Goal: Task Accomplishment & Management: Use online tool/utility

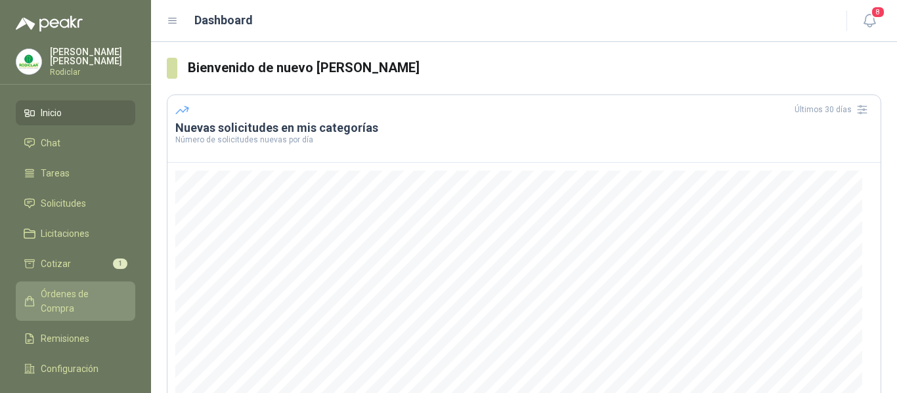
click at [64, 297] on span "Órdenes de Compra" at bounding box center [82, 301] width 82 height 29
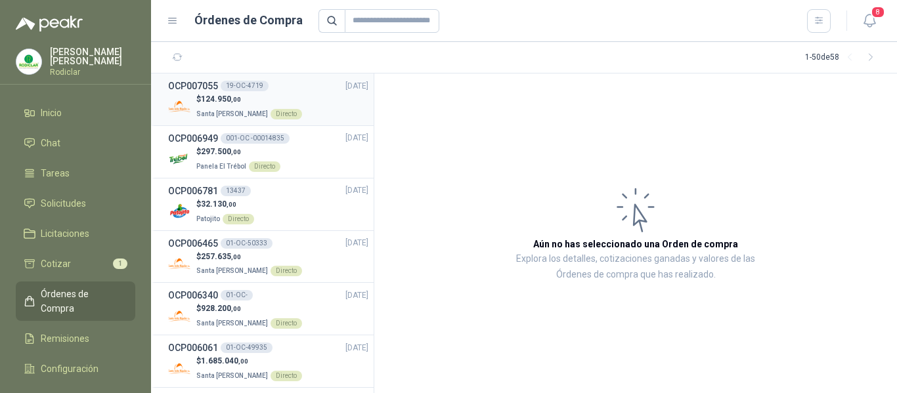
click at [233, 95] on span "124.950 ,00" at bounding box center [221, 99] width 40 height 9
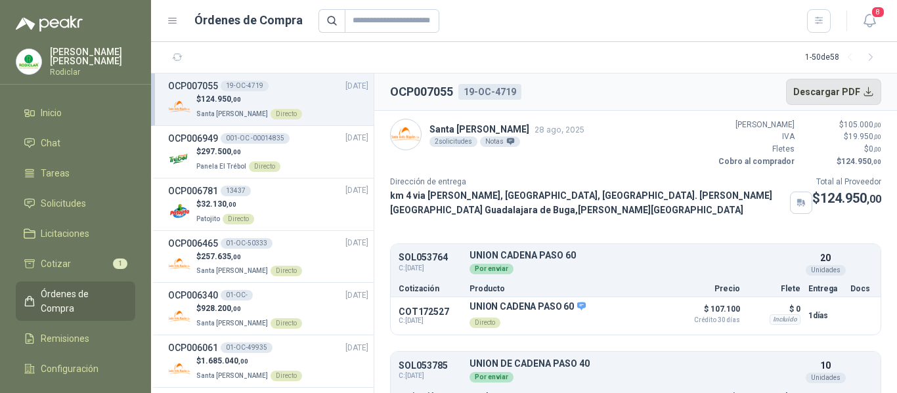
click at [816, 94] on button "Descargar PDF" at bounding box center [834, 92] width 96 height 26
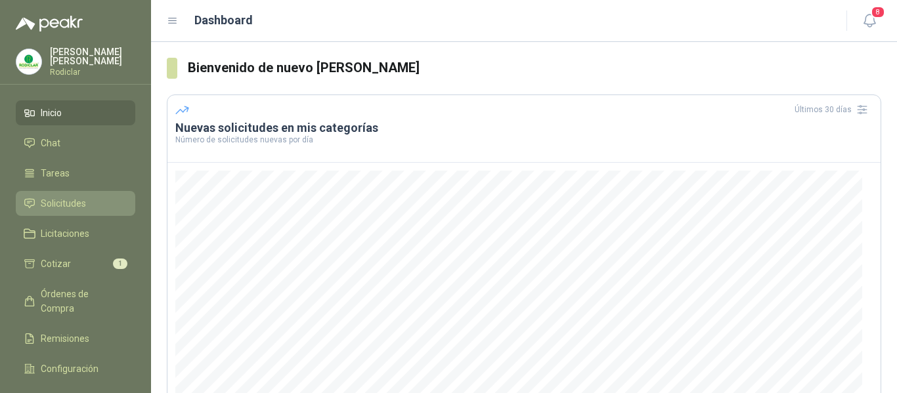
click at [62, 209] on span "Solicitudes" at bounding box center [63, 203] width 45 height 14
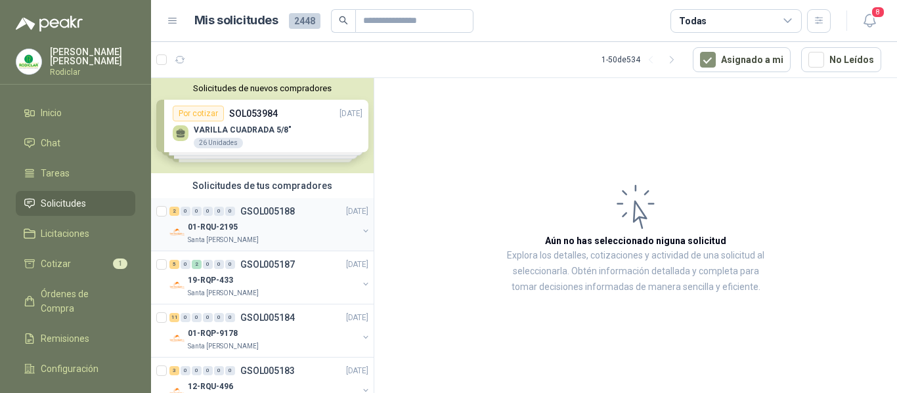
click at [272, 233] on div "01-RQU-2195" at bounding box center [273, 227] width 170 height 16
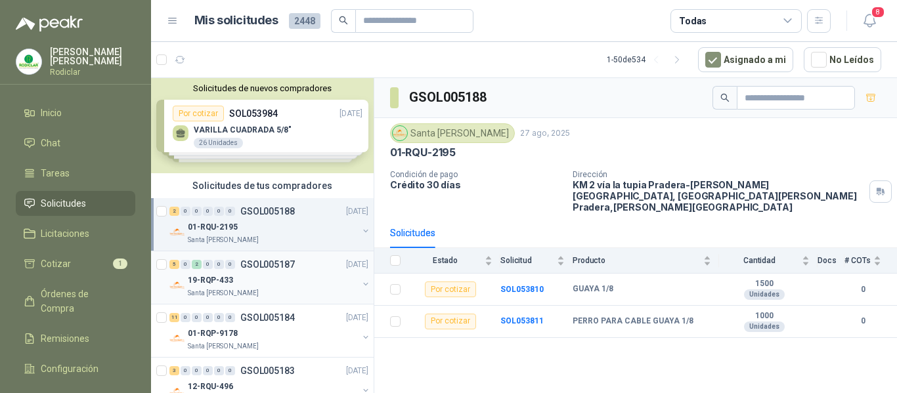
click at [299, 280] on div "19-RQP-433" at bounding box center [273, 280] width 170 height 16
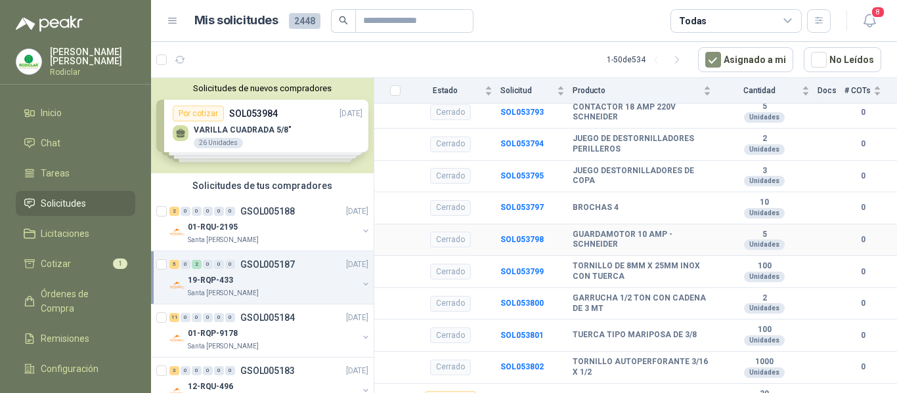
scroll to position [1204, 0]
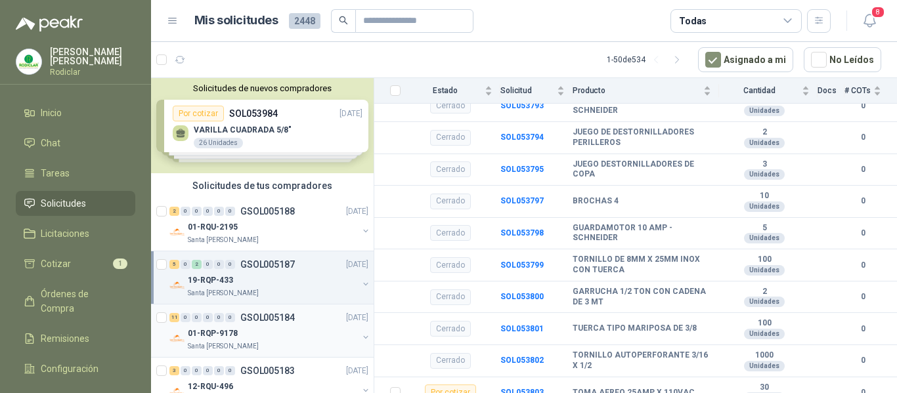
click at [303, 327] on div "01-RQP-9178" at bounding box center [273, 334] width 170 height 16
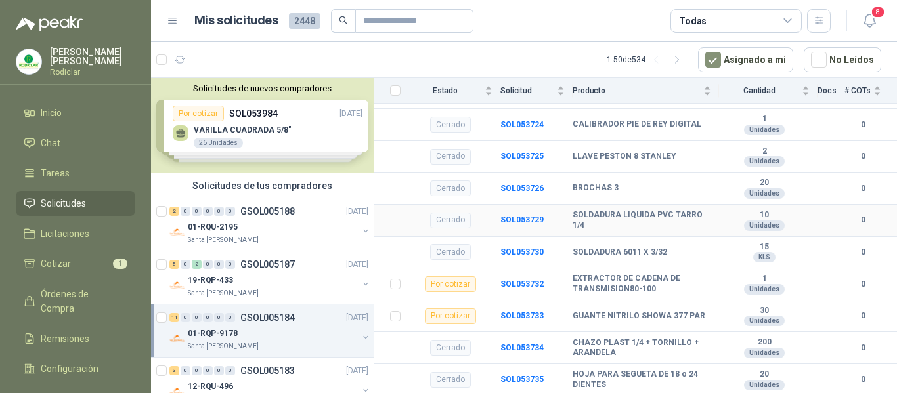
scroll to position [1378, 0]
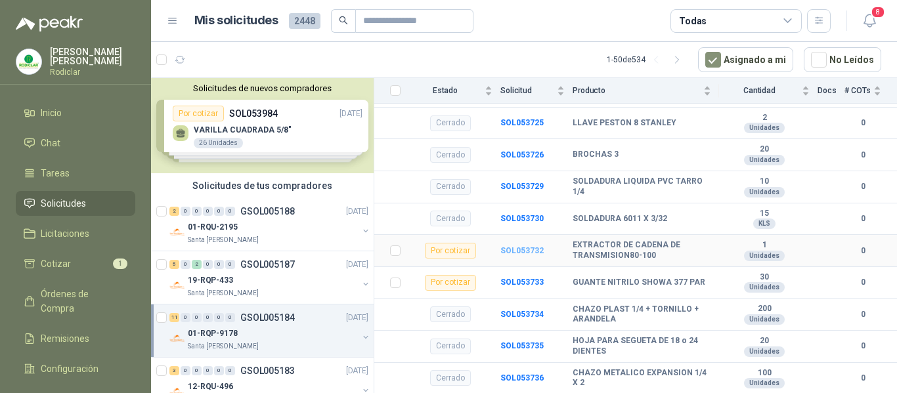
click at [522, 246] on b "SOL053732" at bounding box center [521, 250] width 43 height 9
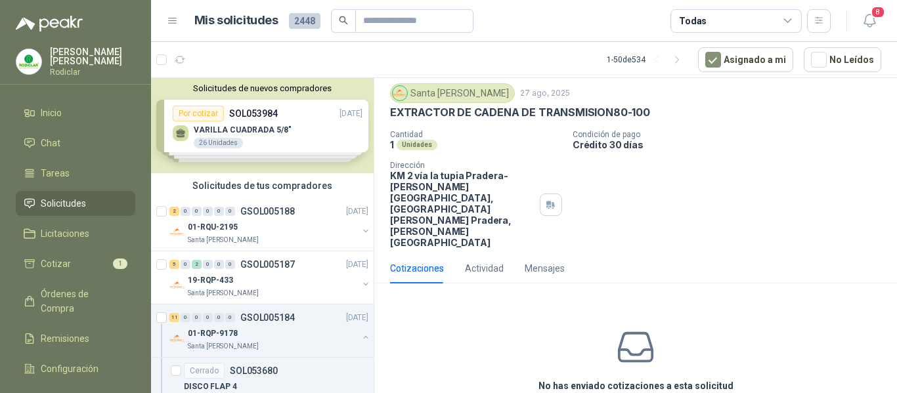
scroll to position [57, 0]
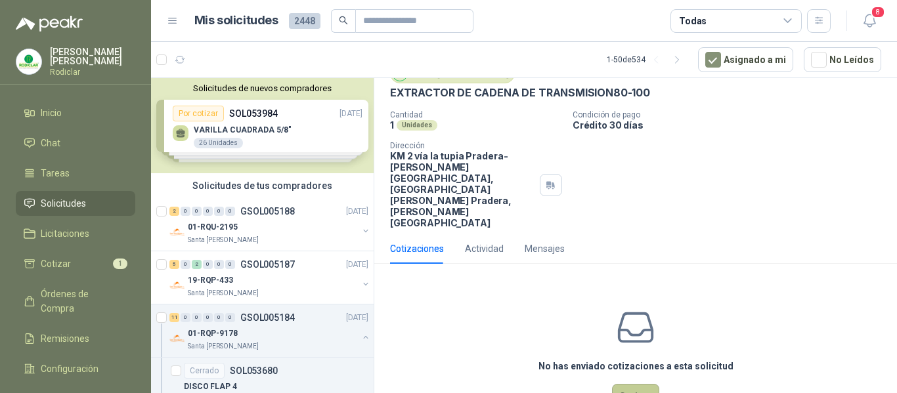
click at [631, 384] on button "Cotizar" at bounding box center [635, 396] width 47 height 25
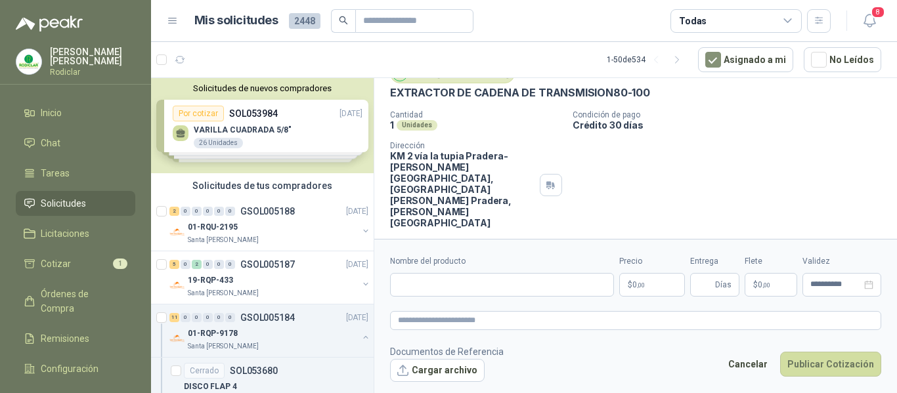
scroll to position [48, 0]
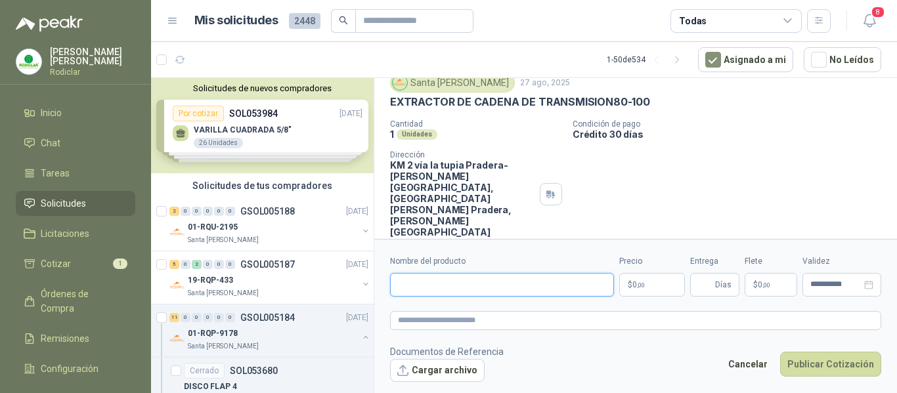
drag, startPoint x: 450, startPoint y: 287, endPoint x: 458, endPoint y: 284, distance: 8.5
click at [450, 287] on input "Nombre del producto" at bounding box center [502, 285] width 224 height 24
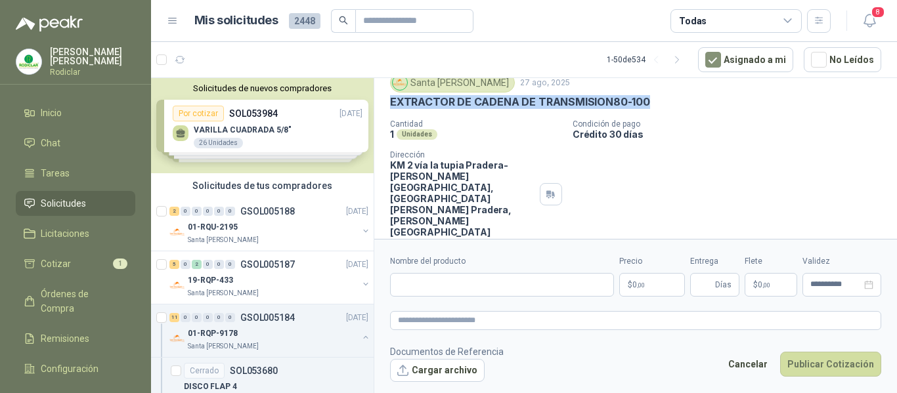
drag, startPoint x: 391, startPoint y: 102, endPoint x: 647, endPoint y: 98, distance: 256.0
click at [647, 98] on div "EXTRACTOR DE CADENA DE TRANSMISION80-100" at bounding box center [635, 102] width 491 height 14
copy p "EXTRACTOR DE CADENA DE TRANSMISION80-100"
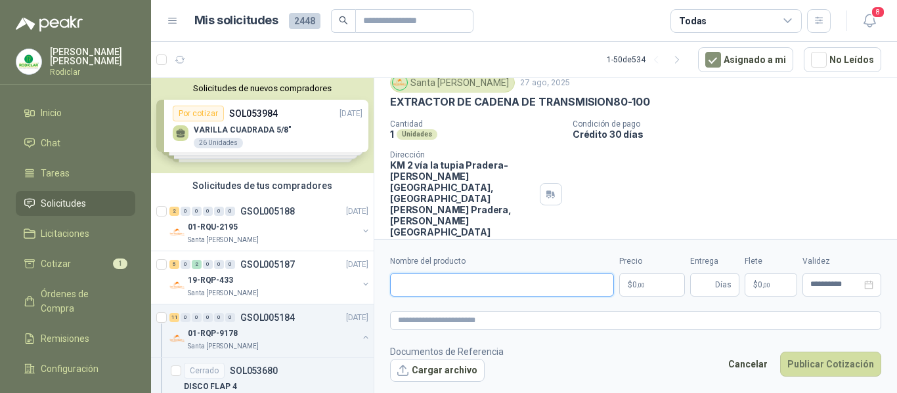
click at [456, 291] on input "Nombre del producto" at bounding box center [502, 285] width 224 height 24
paste input "**********"
type input "**********"
click at [443, 319] on textarea at bounding box center [635, 320] width 491 height 19
paste textarea "**********"
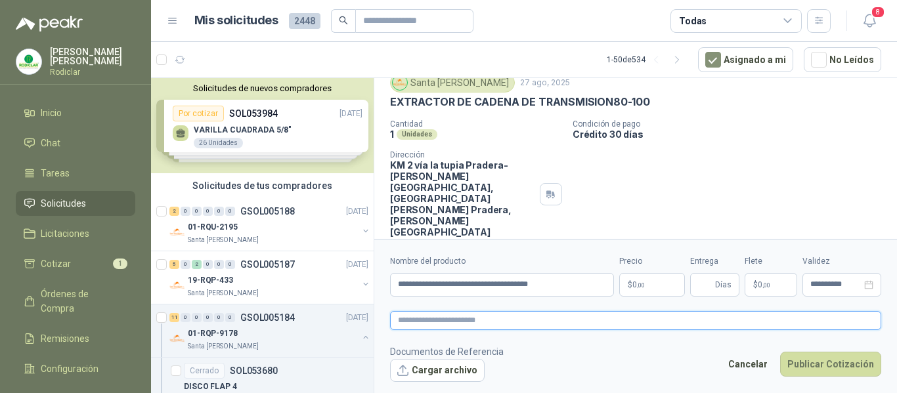
type textarea "**********"
click at [651, 289] on p "$ 0 ,00" at bounding box center [652, 285] width 66 height 24
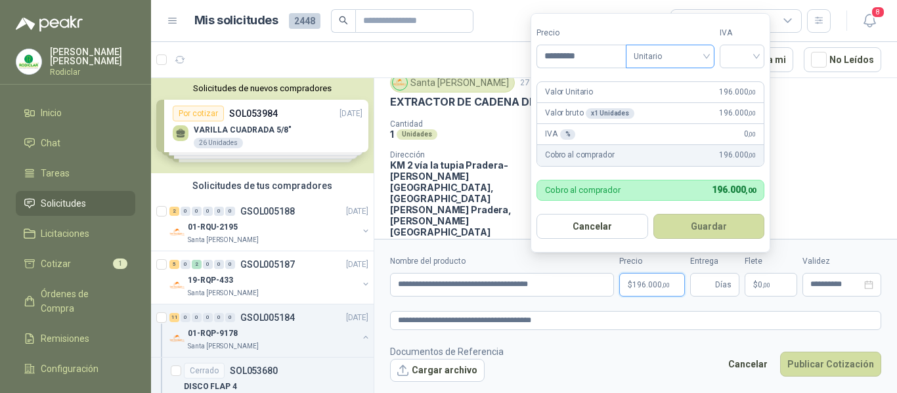
click at [685, 56] on span "Unitario" at bounding box center [669, 57] width 73 height 20
type input "*********"
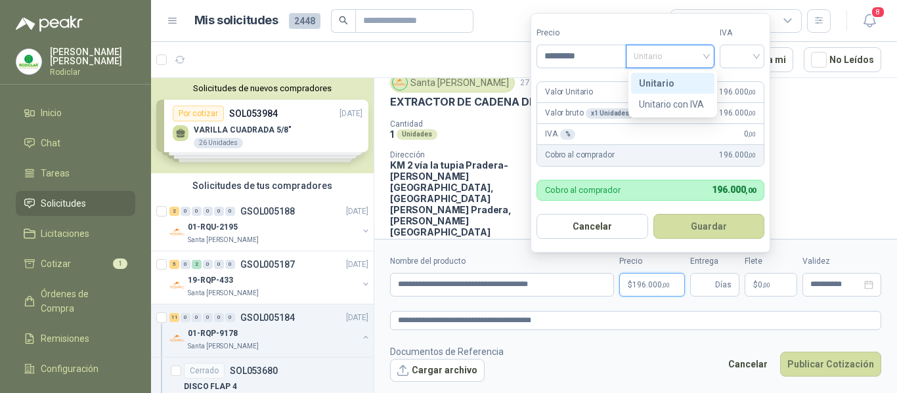
drag, startPoint x: 676, startPoint y: 80, endPoint x: 695, endPoint y: 77, distance: 19.3
click at [687, 79] on div "Unitario" at bounding box center [673, 83] width 68 height 14
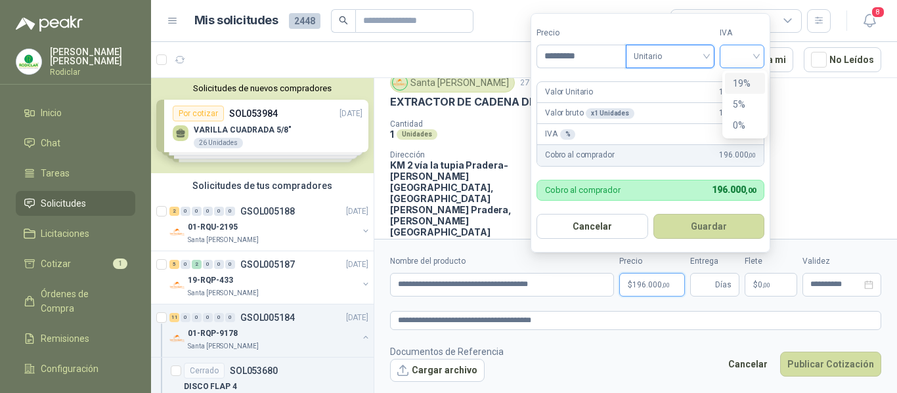
click at [729, 63] on div at bounding box center [741, 57] width 45 height 24
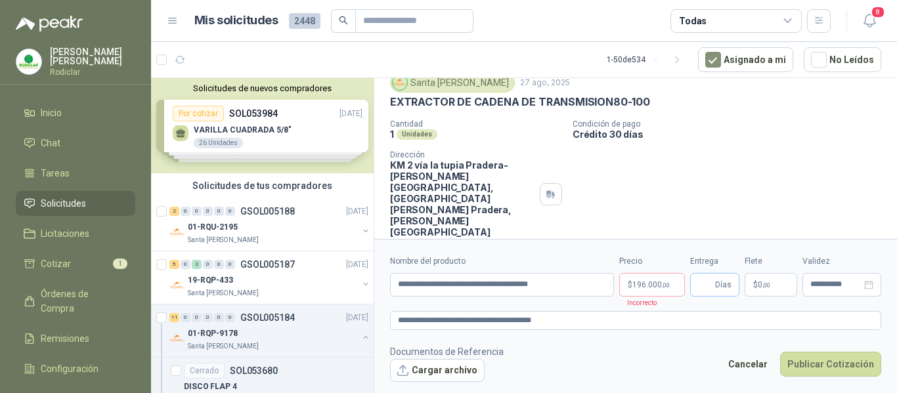
click at [715, 282] on span "Días" at bounding box center [723, 285] width 16 height 22
type input "*"
click at [652, 293] on p "$ 196.000 ,00" at bounding box center [652, 285] width 66 height 24
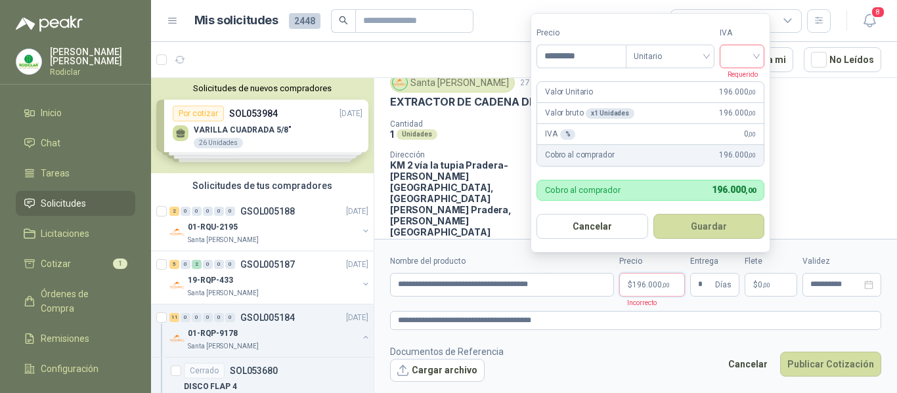
click at [737, 57] on input "search" at bounding box center [741, 55] width 29 height 20
click at [736, 81] on div "19%" at bounding box center [745, 83] width 24 height 14
click at [709, 224] on button "Guardar" at bounding box center [710, 226] width 113 height 25
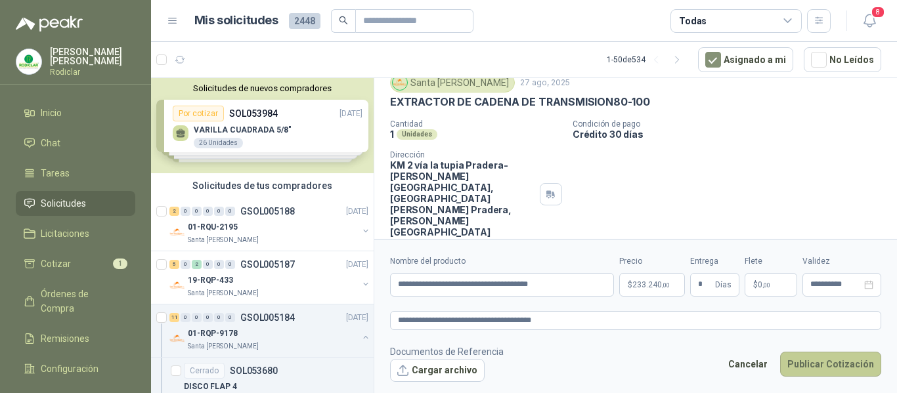
click at [811, 365] on button "Publicar Cotización" at bounding box center [830, 364] width 101 height 25
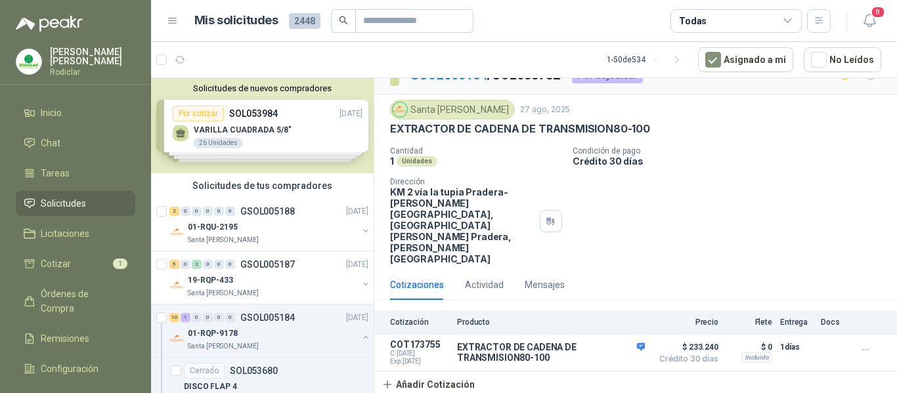
scroll to position [0, 0]
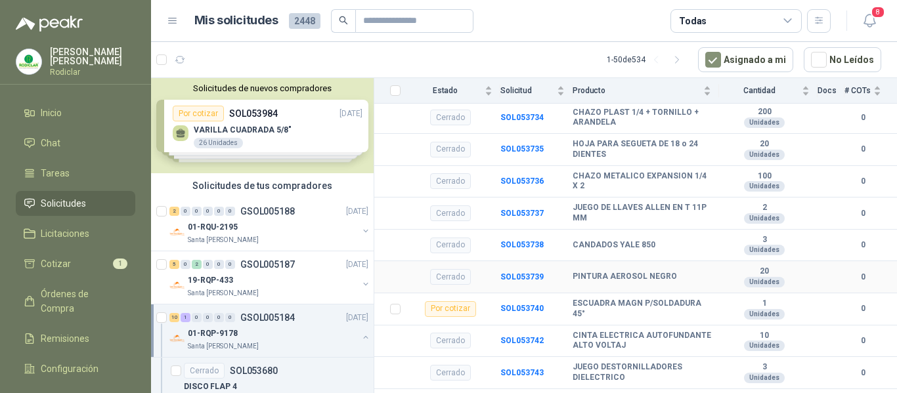
scroll to position [1587, 0]
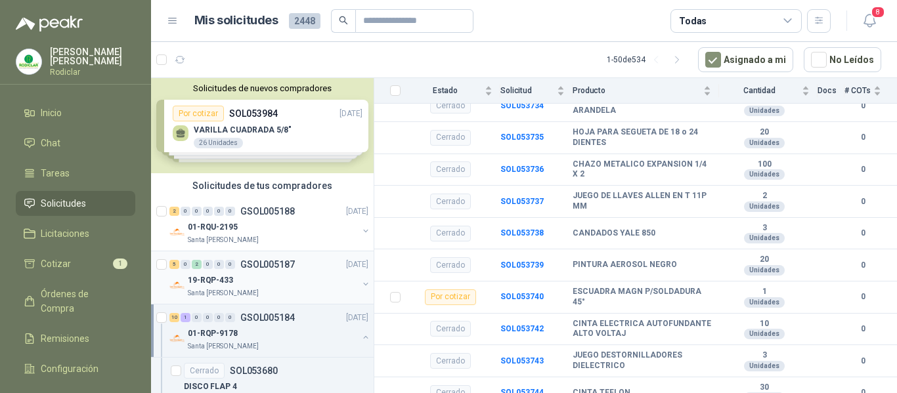
click at [294, 274] on div "19-RQP-433" at bounding box center [273, 280] width 170 height 16
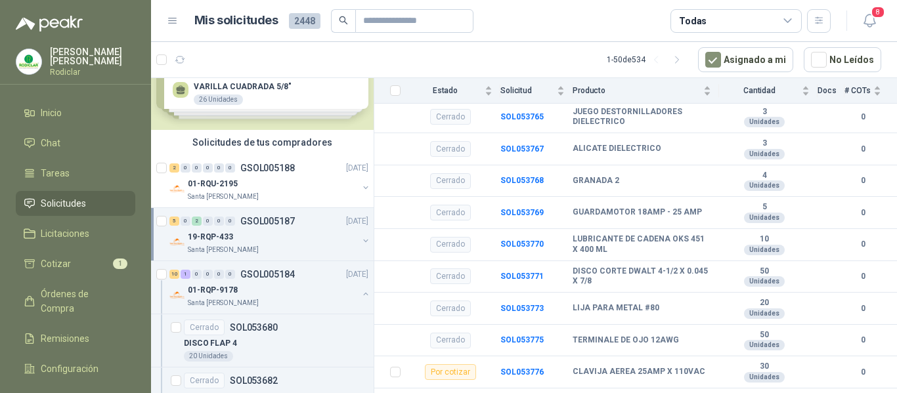
scroll to position [66, 0]
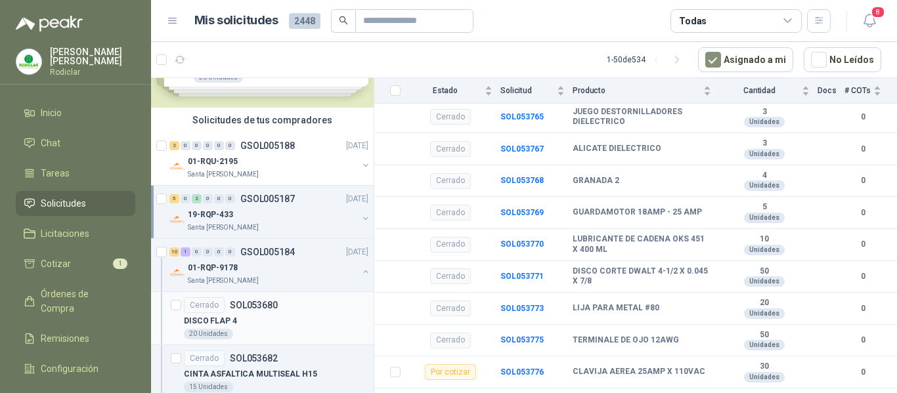
click at [282, 314] on div "DISCO FLAP 4" at bounding box center [276, 321] width 184 height 16
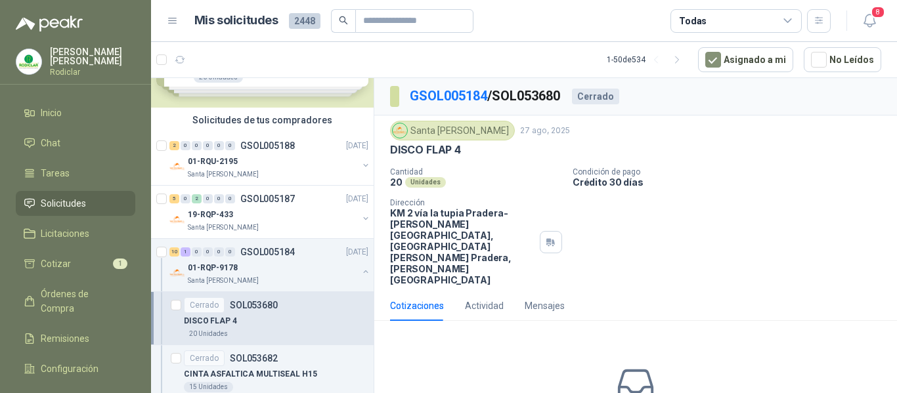
scroll to position [131, 0]
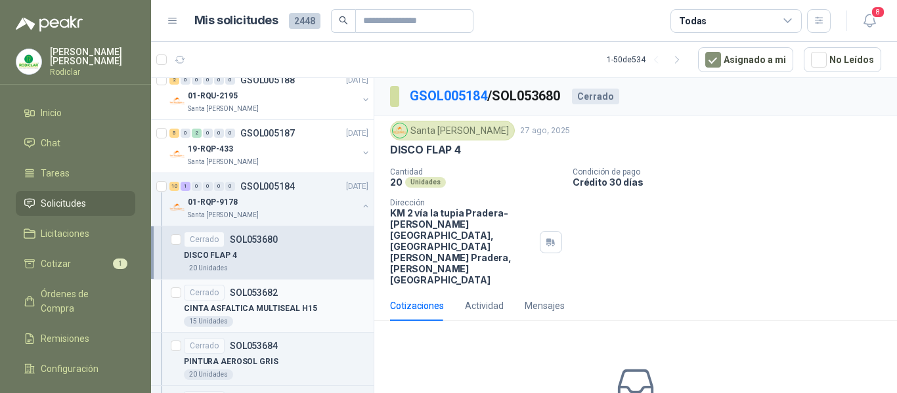
click at [287, 317] on div "15 Unidades" at bounding box center [276, 321] width 184 height 11
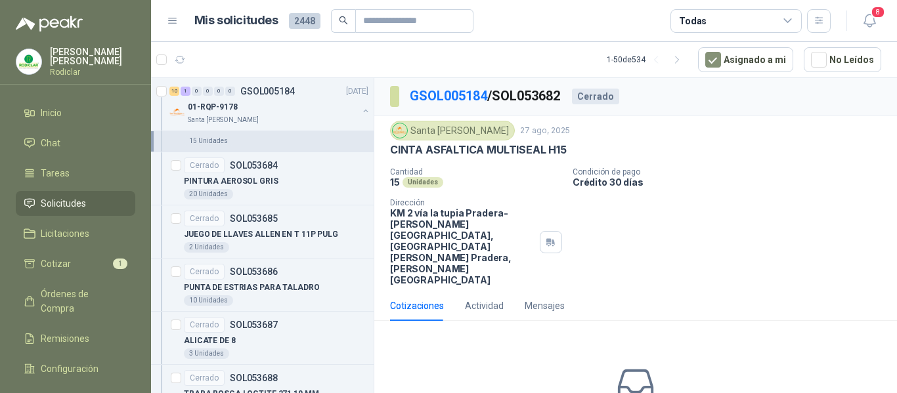
scroll to position [328, 0]
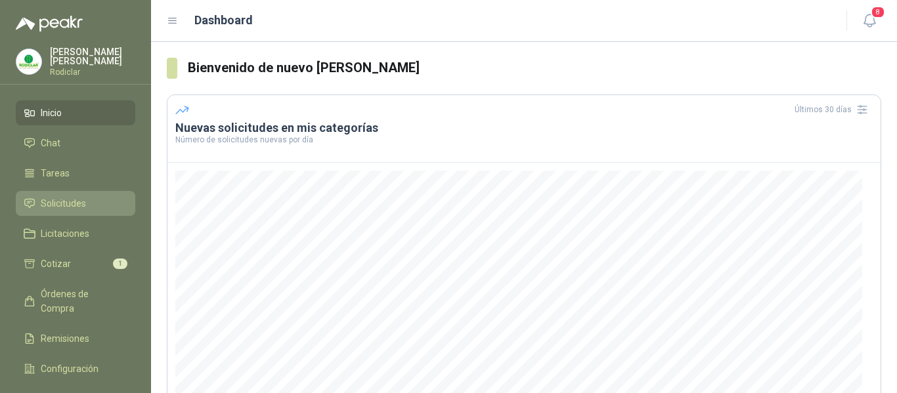
click at [58, 205] on span "Solicitudes" at bounding box center [63, 203] width 45 height 14
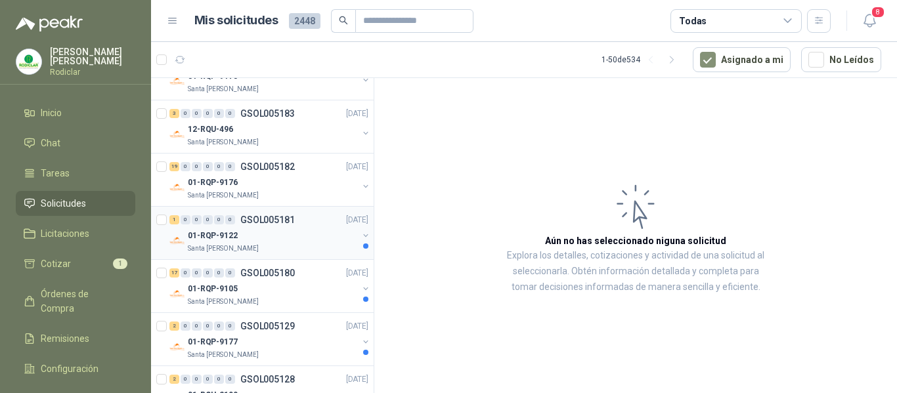
scroll to position [263, 0]
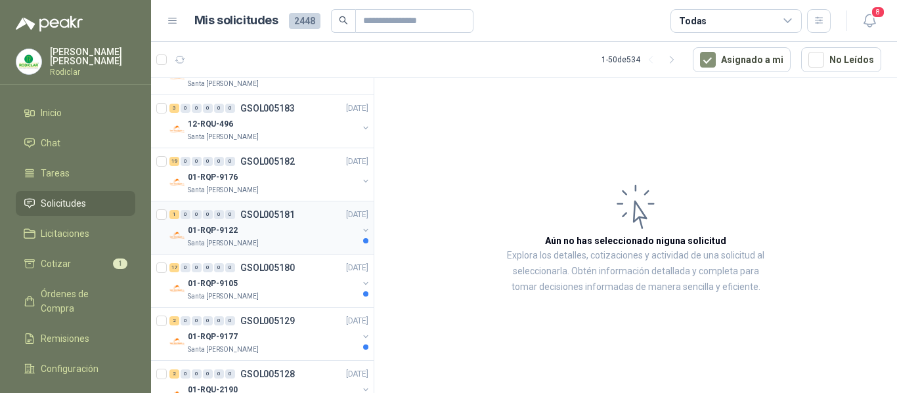
click at [268, 234] on div "01-RQP-9122" at bounding box center [273, 231] width 170 height 16
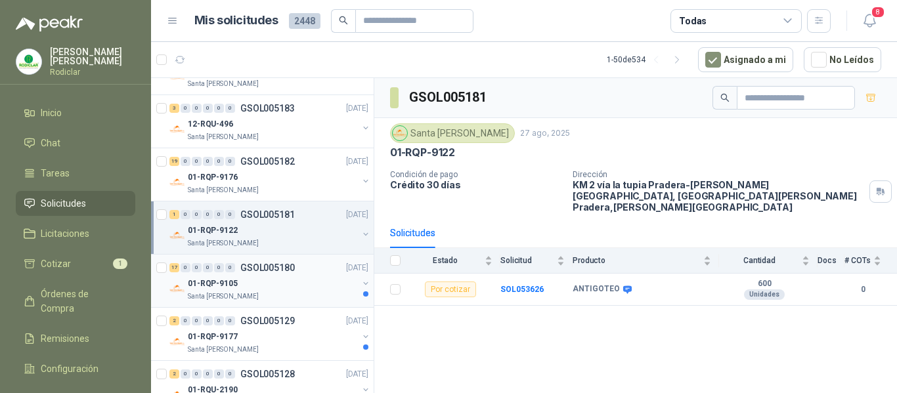
click at [280, 286] on div "01-RQP-9105" at bounding box center [273, 284] width 170 height 16
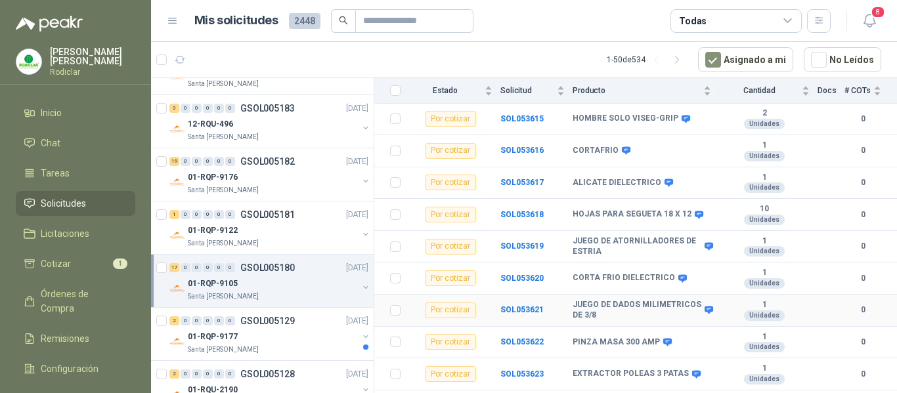
scroll to position [407, 0]
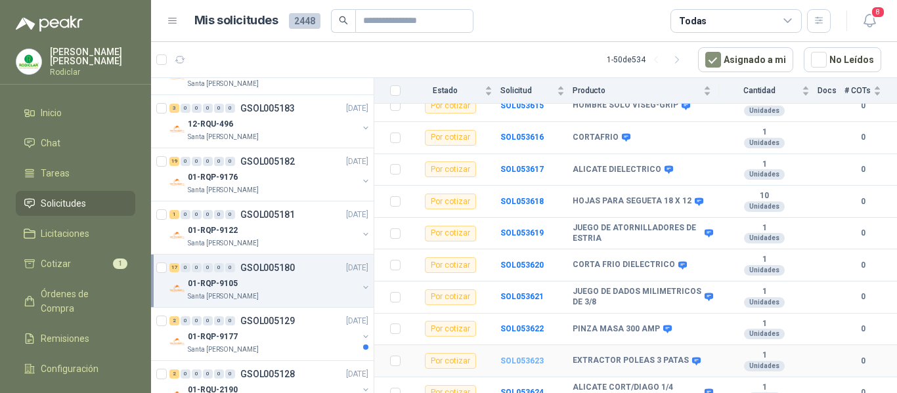
click at [521, 356] on b "SOL053623" at bounding box center [521, 360] width 43 height 9
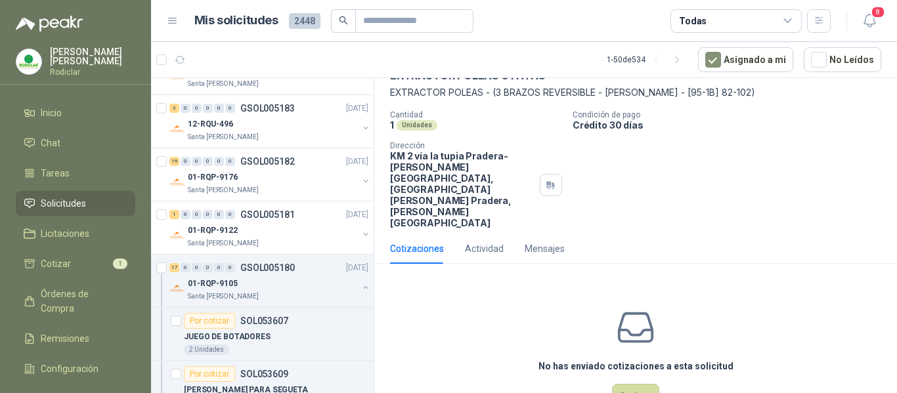
scroll to position [9, 0]
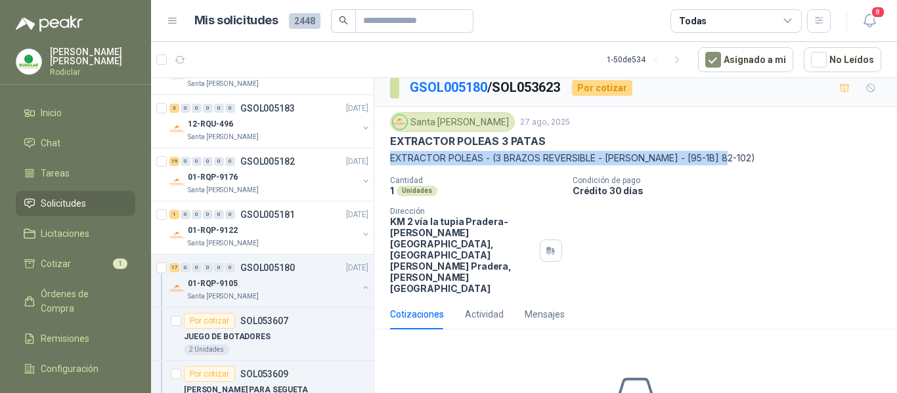
drag, startPoint x: 391, startPoint y: 159, endPoint x: 727, endPoint y: 163, distance: 336.8
click at [727, 163] on p "EXTRACTOR POLEAS - (3 BRAZOS REVERSIBLE - [PERSON_NAME] - [95-1B] 82-102)" at bounding box center [635, 158] width 491 height 14
copy p "EXTRACTOR POLEAS - (3 BRAZOS REVERSIBLE - [PERSON_NAME] - [95-1B] 82-102)"
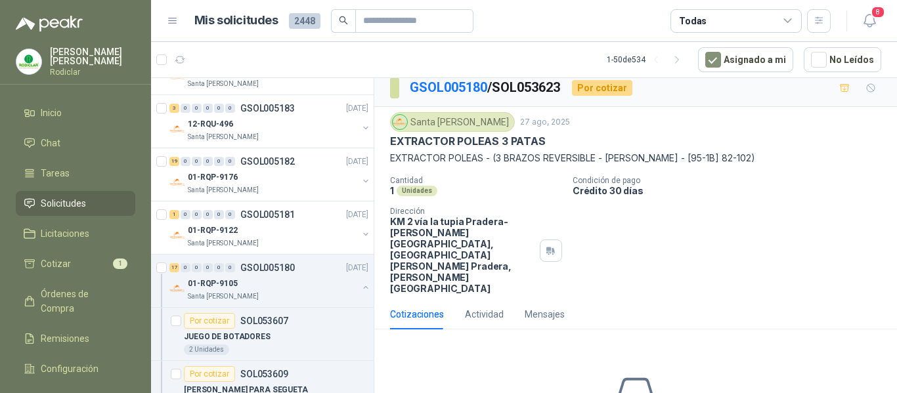
click at [666, 223] on div "Cantidad 1 Unidades Condición de pago Crédito 30 días Dirección KM 2 vía la tup…" at bounding box center [635, 235] width 491 height 118
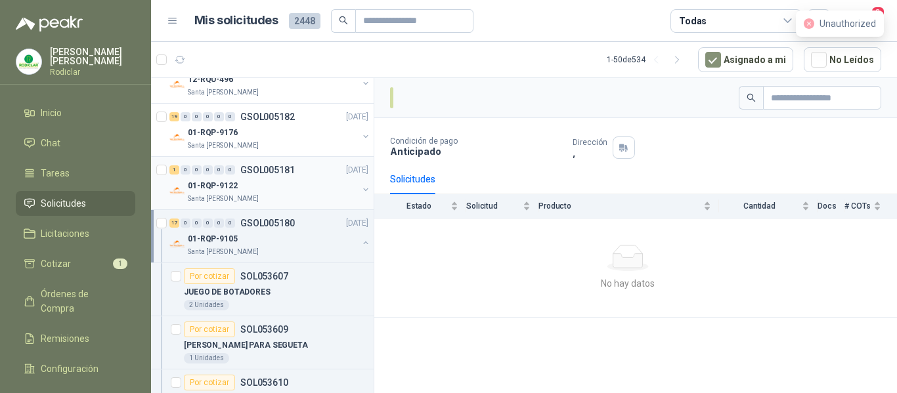
scroll to position [328, 0]
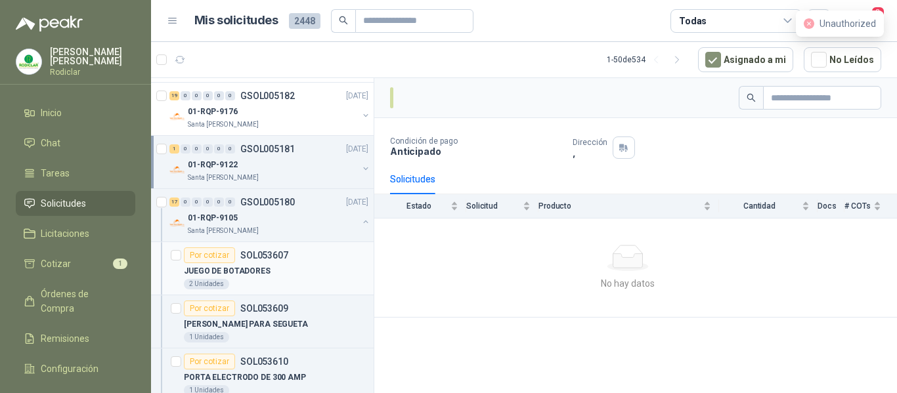
click at [303, 274] on div "JUEGO DE BOTADORES" at bounding box center [276, 271] width 184 height 16
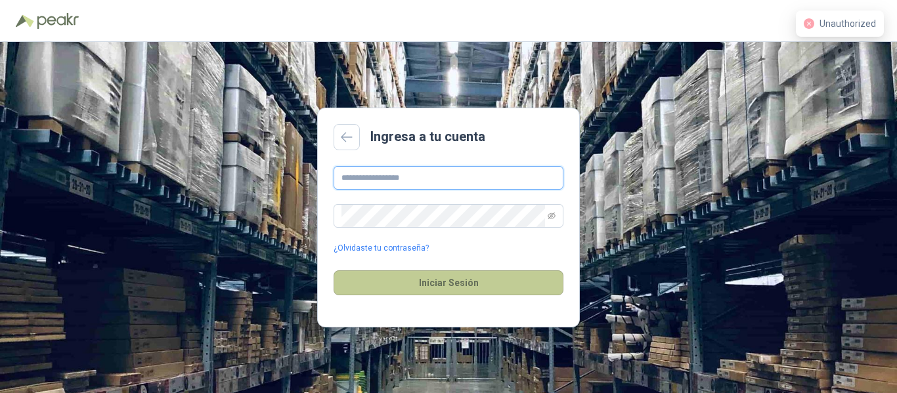
type input "**********"
click at [456, 281] on button "Iniciar Sesión" at bounding box center [448, 282] width 230 height 25
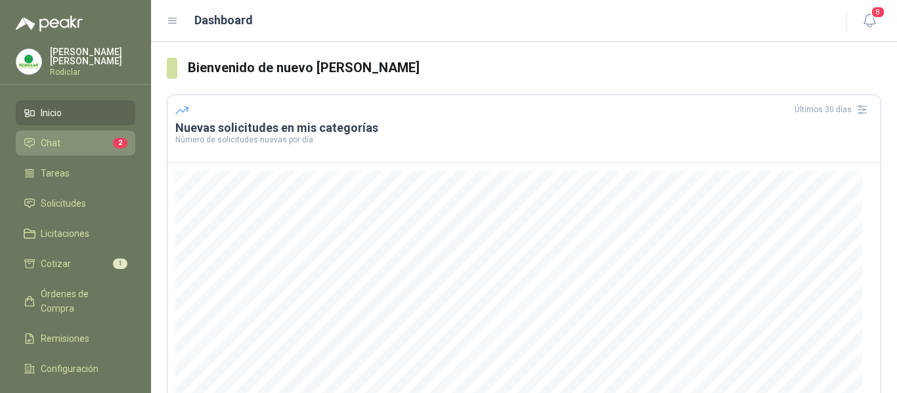
click at [78, 146] on li "Chat 2" at bounding box center [76, 143] width 104 height 14
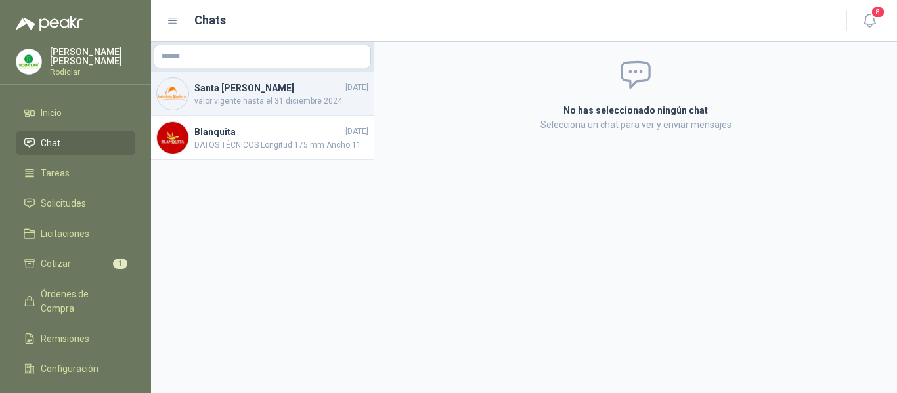
click at [281, 98] on span "valor vigente hasta el 31 diciembre 2024" at bounding box center [281, 101] width 174 height 12
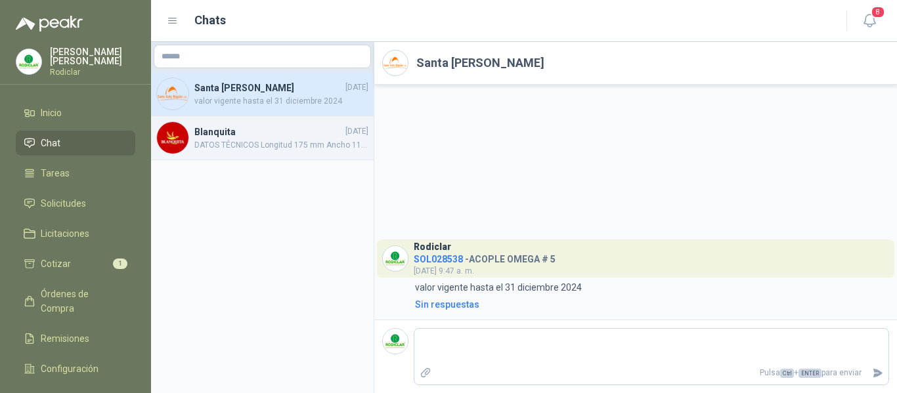
click at [277, 155] on div "Blanquita 19/09/2024 DATOS TÉCNICOS Longitud 175 mm Ancho 110 mm Altura 45 mm T…" at bounding box center [262, 138] width 223 height 44
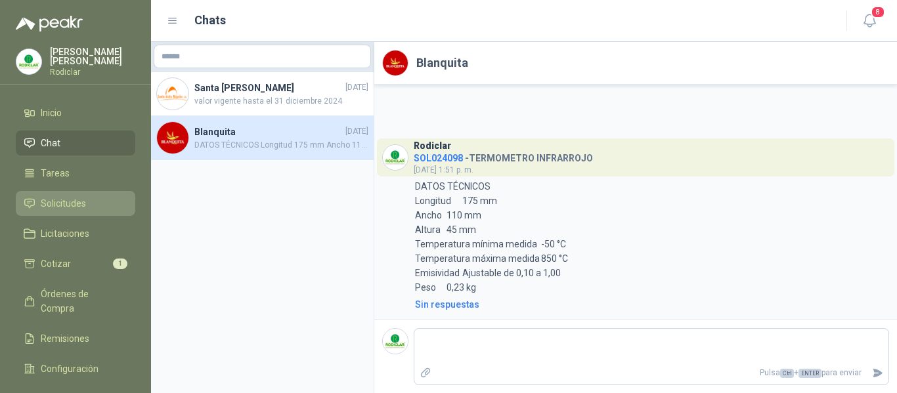
click at [68, 202] on span "Solicitudes" at bounding box center [63, 203] width 45 height 14
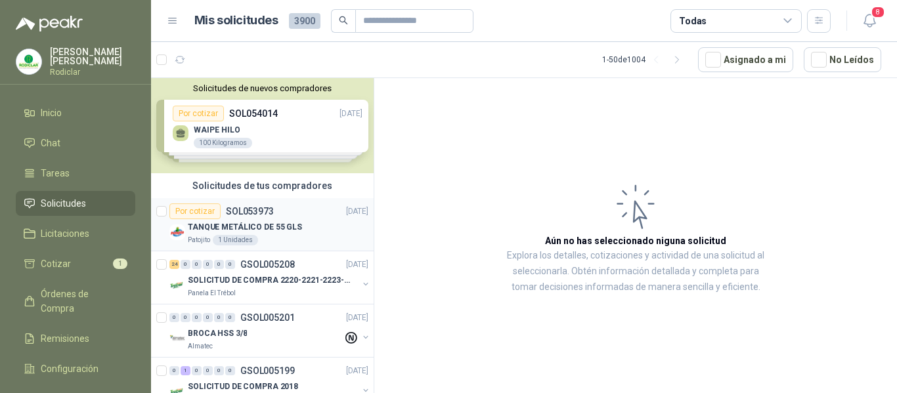
click at [299, 228] on div "TANQUE METÁLICO DE 55 GLS" at bounding box center [278, 227] width 181 height 16
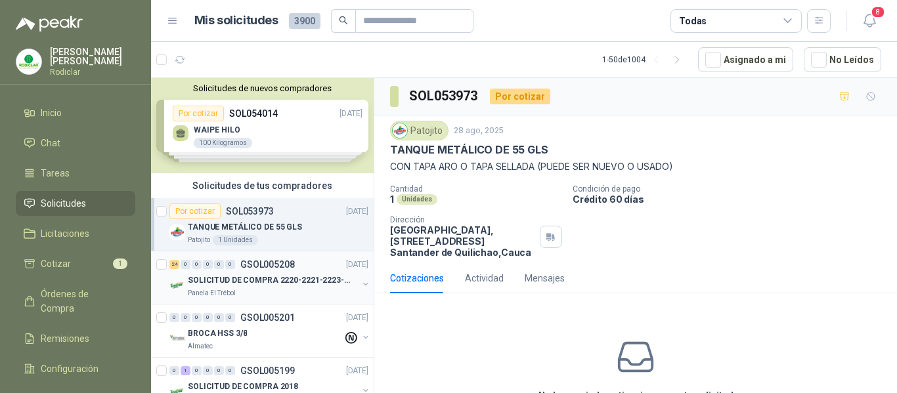
click at [281, 279] on p "SOLICITUD DE COMPRA 2220-2221-2223-2224" at bounding box center [269, 280] width 163 height 12
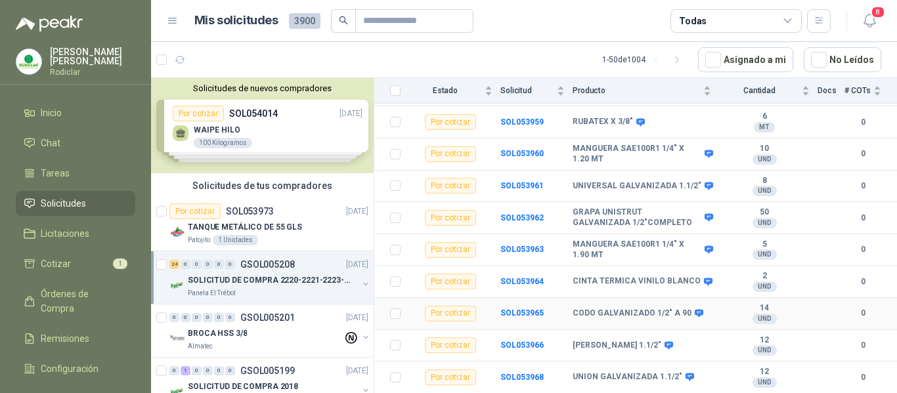
scroll to position [641, 0]
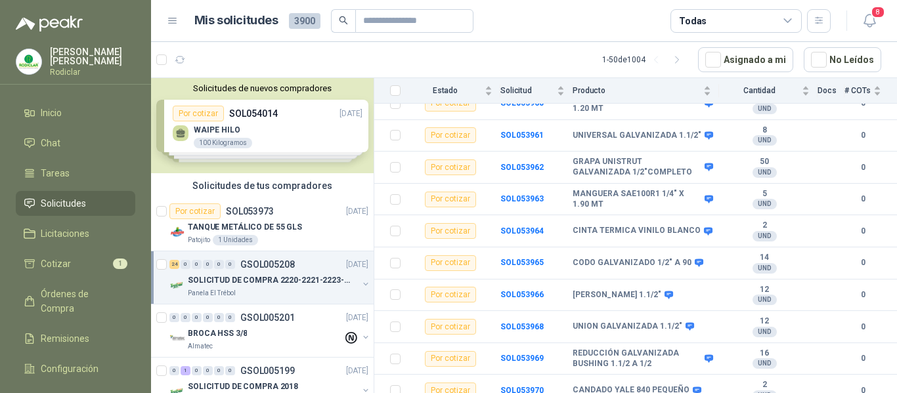
click at [236, 288] on div "Panela El Trébol" at bounding box center [273, 293] width 170 height 11
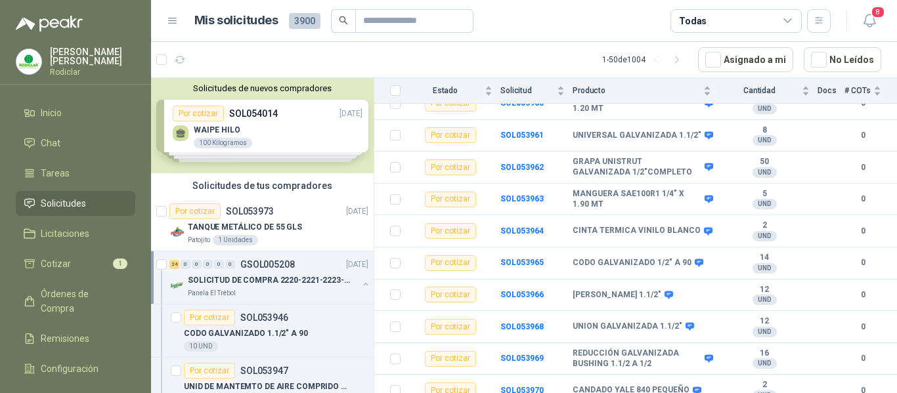
scroll to position [5, 0]
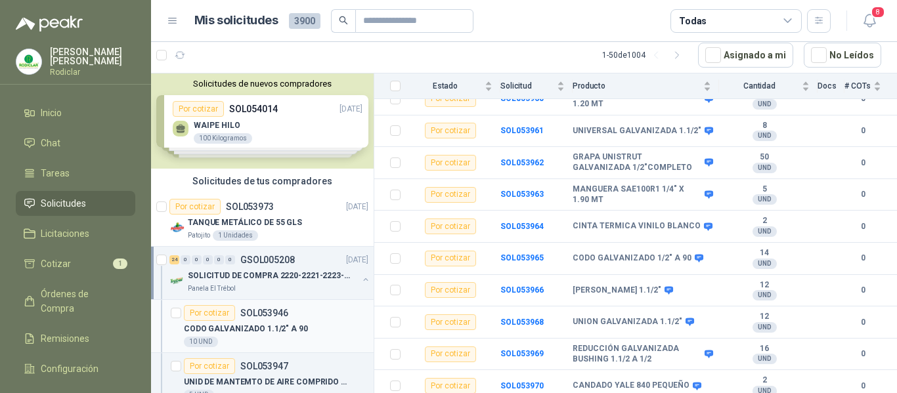
click at [324, 334] on div "CODO GALVANIZADO 1.1/2" A 90" at bounding box center [276, 329] width 184 height 16
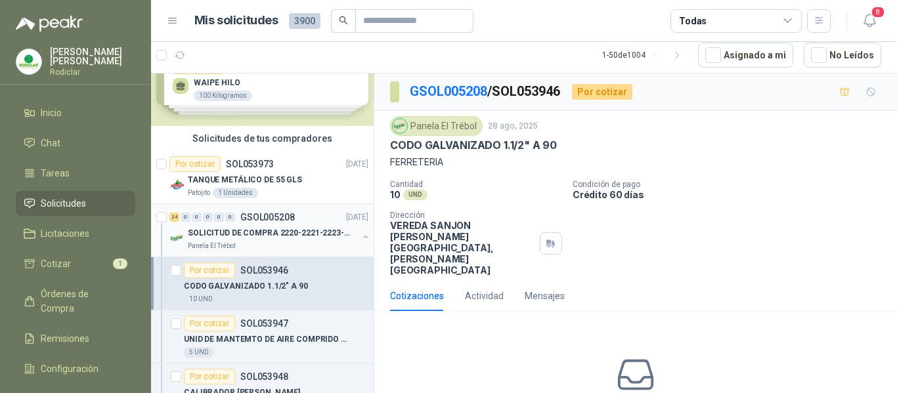
scroll to position [66, 0]
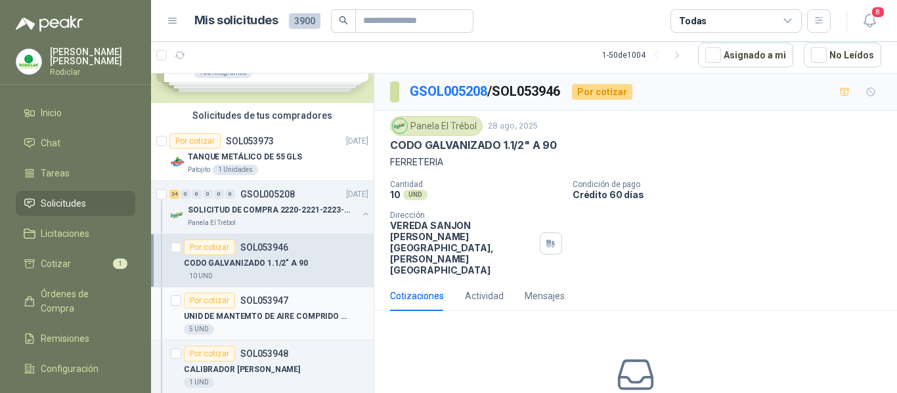
click at [297, 326] on div "5 UND" at bounding box center [276, 329] width 184 height 11
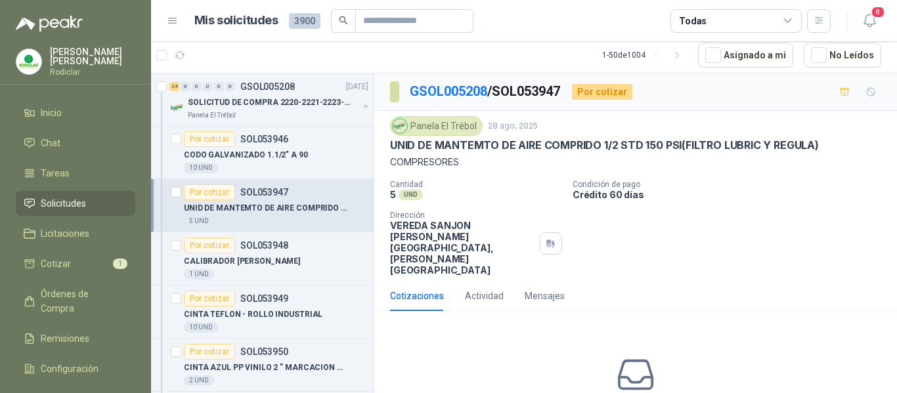
scroll to position [197, 0]
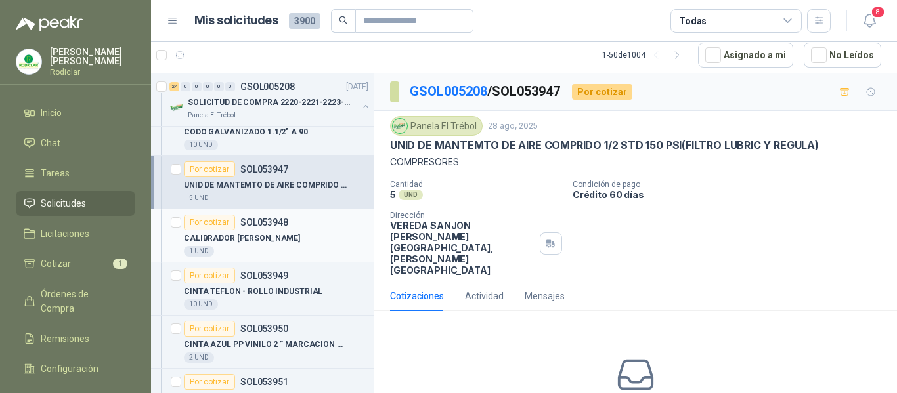
click at [320, 251] on div "1 UND" at bounding box center [276, 251] width 184 height 11
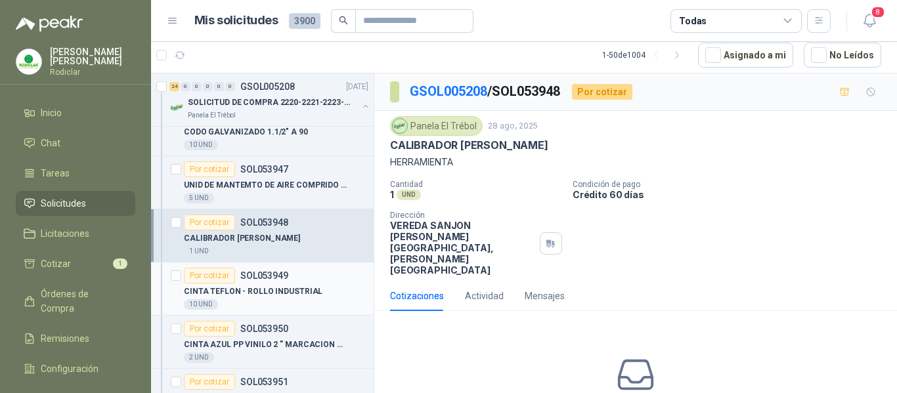
click at [327, 295] on div "CINTA TEFLON - ROLLO INDUSTRIAL" at bounding box center [276, 292] width 184 height 16
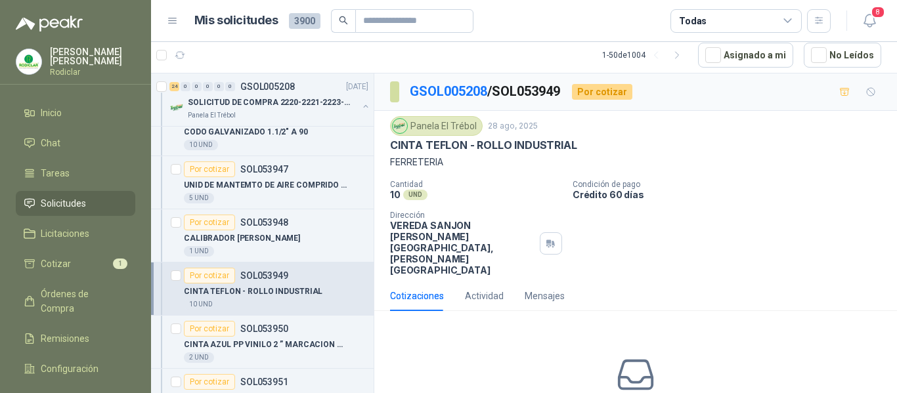
click at [67, 206] on span "Solicitudes" at bounding box center [63, 203] width 45 height 14
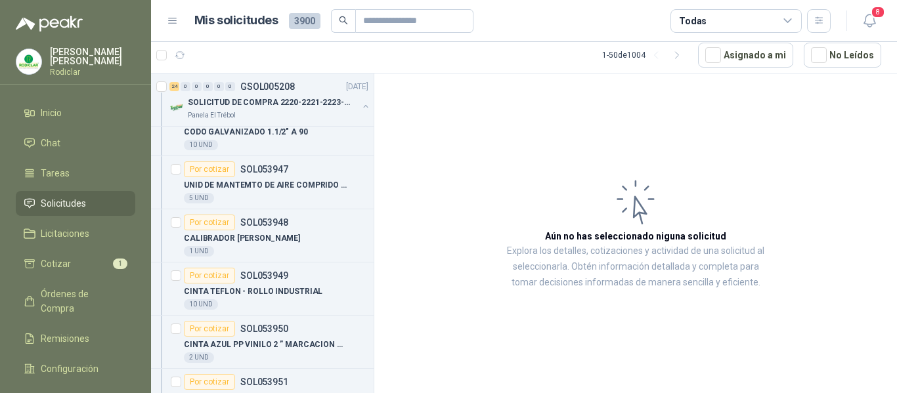
click at [67, 206] on span "Solicitudes" at bounding box center [63, 203] width 45 height 14
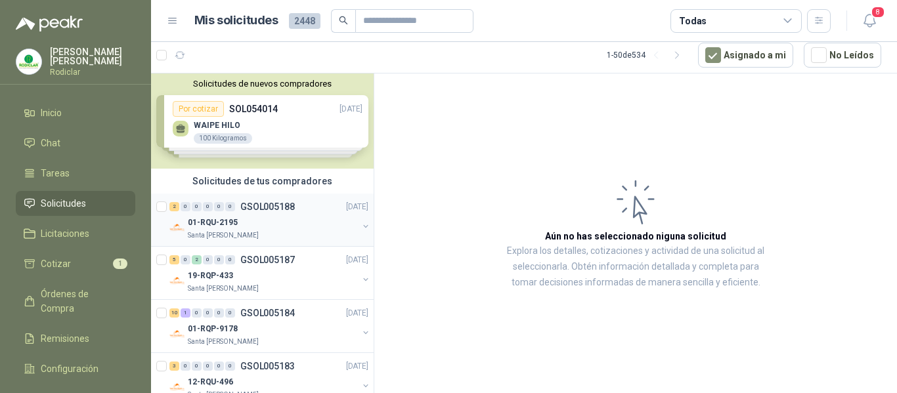
click at [280, 219] on div "01-RQU-2195" at bounding box center [273, 223] width 170 height 16
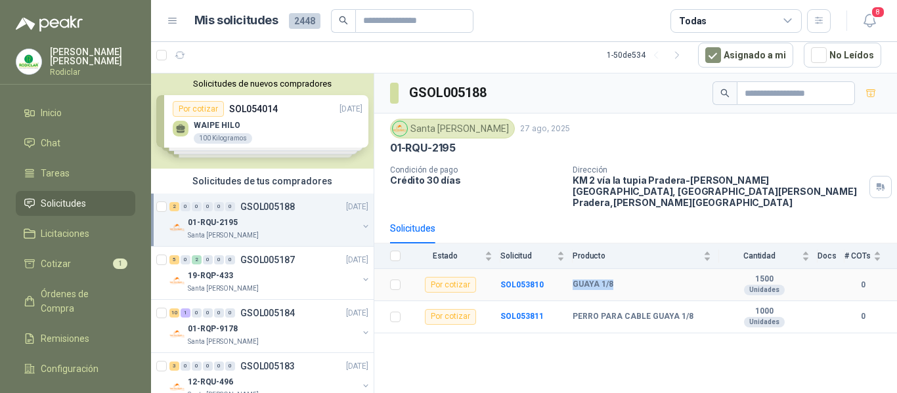
drag, startPoint x: 573, startPoint y: 273, endPoint x: 615, endPoint y: 272, distance: 42.0
click at [615, 280] on div "GUAYA 1/8" at bounding box center [641, 285] width 138 height 11
copy b "GUAYA 1/8"
drag, startPoint x: 572, startPoint y: 305, endPoint x: 689, endPoint y: 309, distance: 116.3
click at [689, 312] on div "PERRO PARA CABLE GUAYA 1/8" at bounding box center [641, 317] width 138 height 11
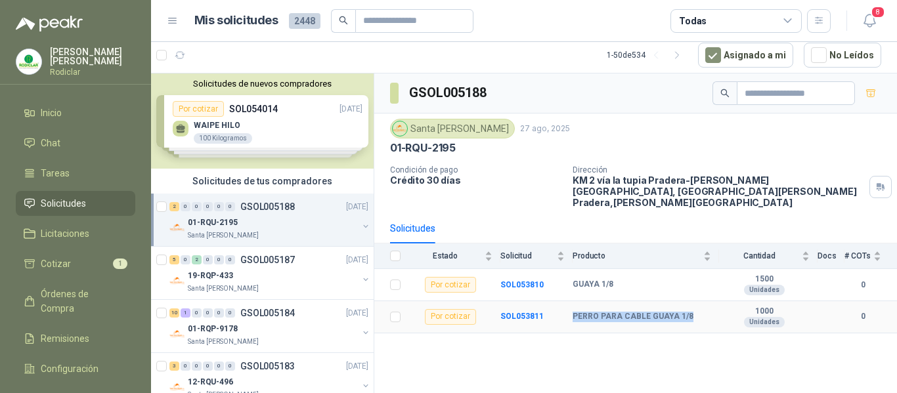
copy b "PERRO PARA CABLE GUAYA 1/8"
click at [486, 342] on div "GSOL005188 Santa Anita Napoles 27 ago, 2025 01-RQU-2195 Condición de pago Crédi…" at bounding box center [635, 234] width 522 height 320
click at [286, 330] on div "01-RQP-9178" at bounding box center [273, 329] width 170 height 16
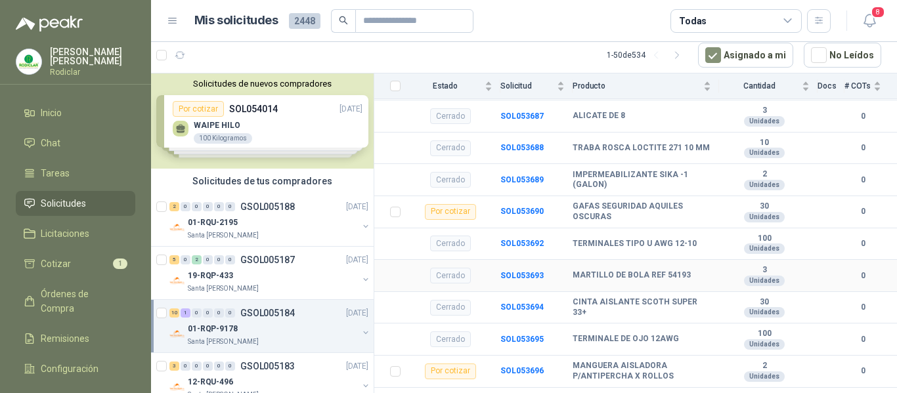
scroll to position [131, 0]
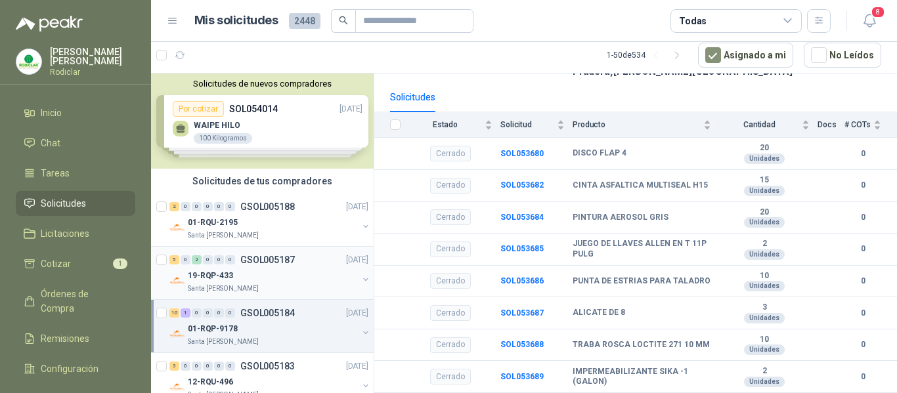
click at [260, 276] on div "19-RQP-433" at bounding box center [273, 276] width 170 height 16
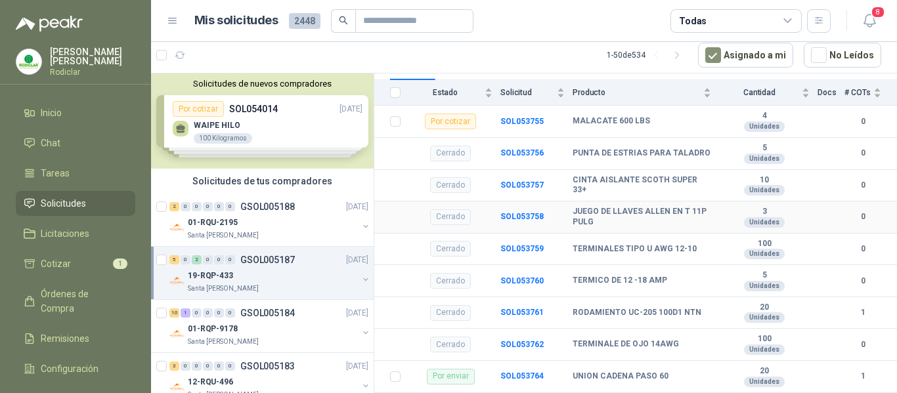
scroll to position [197, 0]
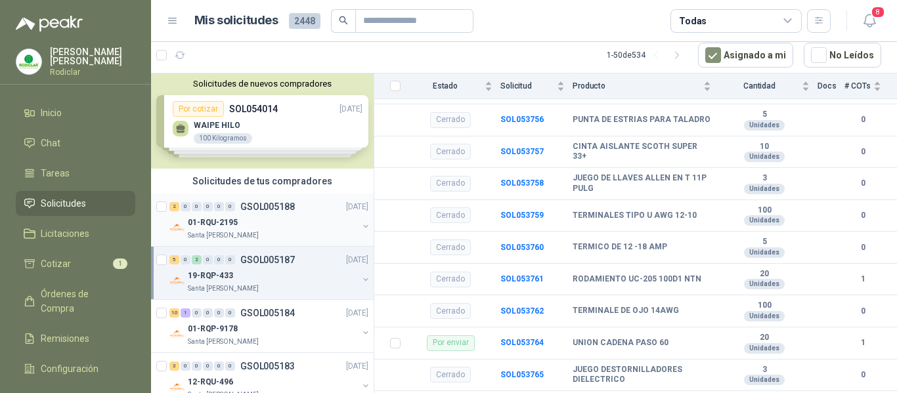
click at [286, 215] on div "01-RQU-2195" at bounding box center [273, 223] width 170 height 16
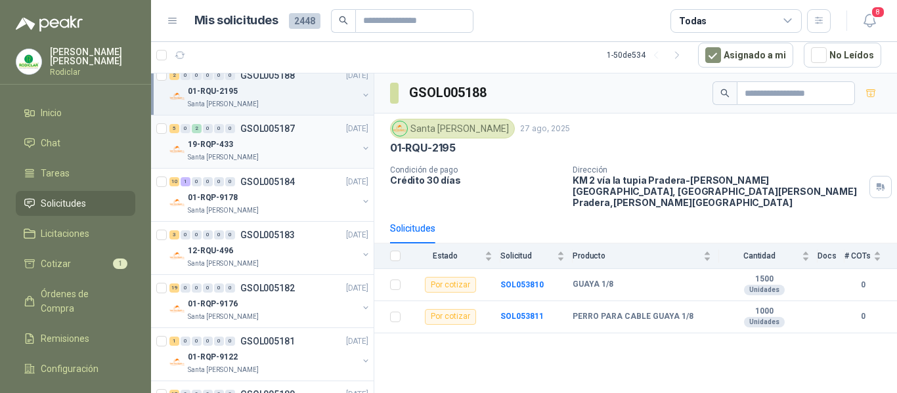
scroll to position [197, 0]
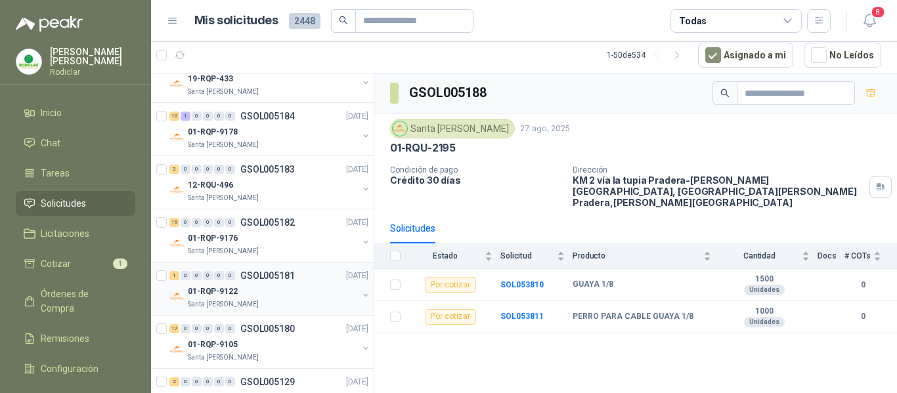
click at [273, 301] on div "Santa [PERSON_NAME]" at bounding box center [273, 304] width 170 height 11
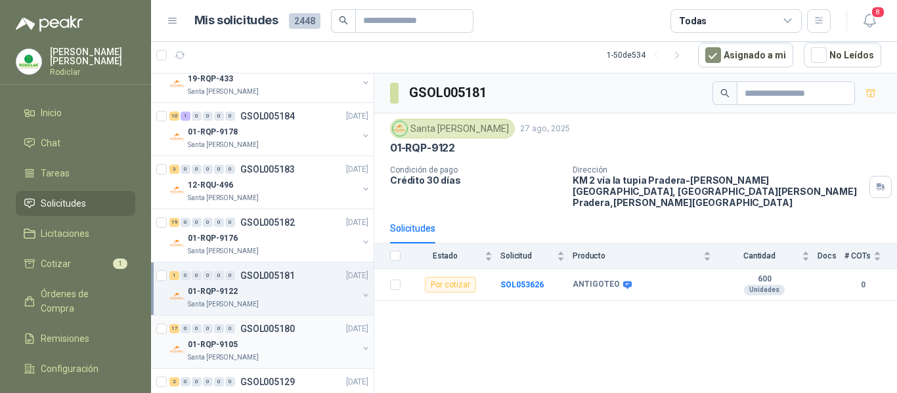
click at [274, 343] on div "01-RQP-9105" at bounding box center [273, 345] width 170 height 16
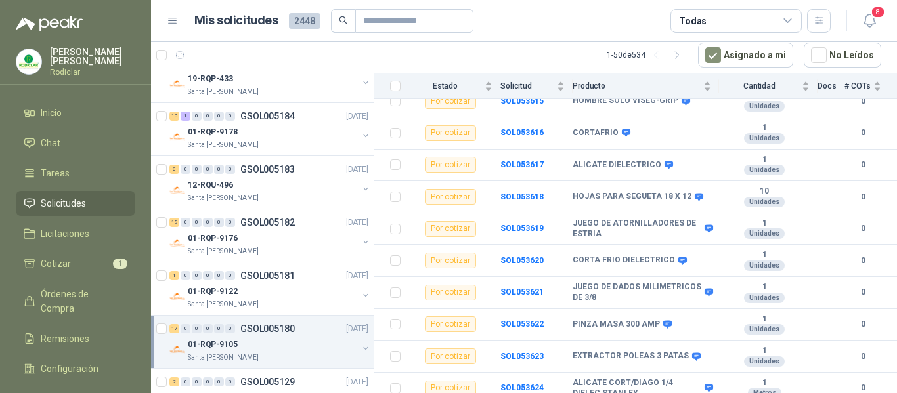
scroll to position [263, 0]
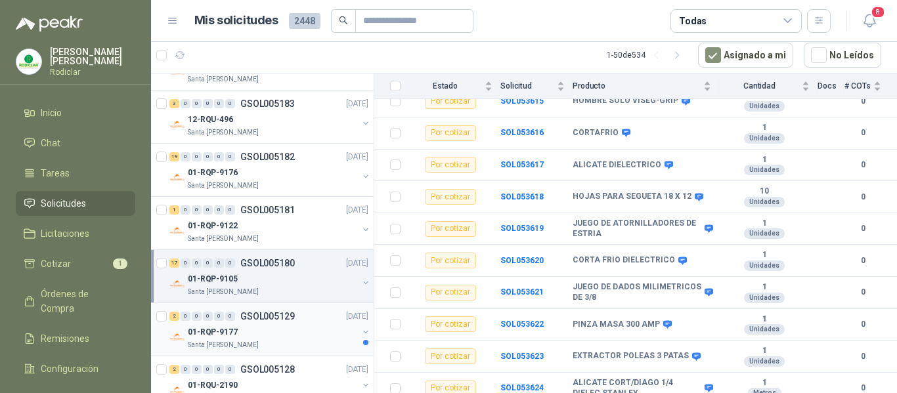
click at [318, 337] on div "01-RQP-9177" at bounding box center [273, 332] width 170 height 16
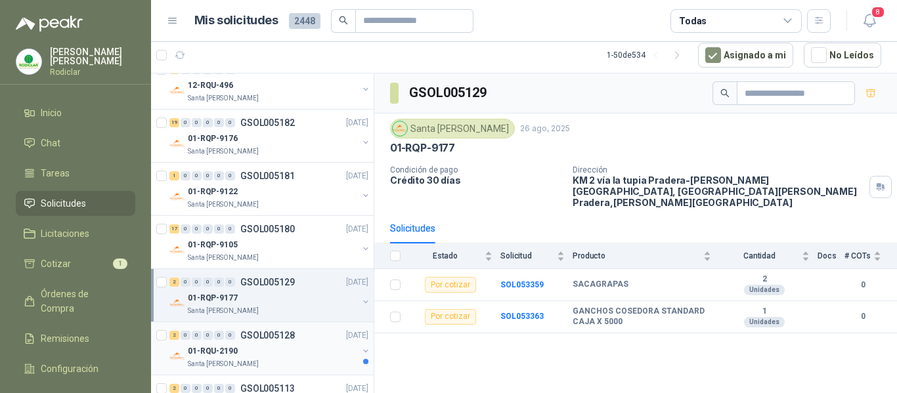
scroll to position [328, 0]
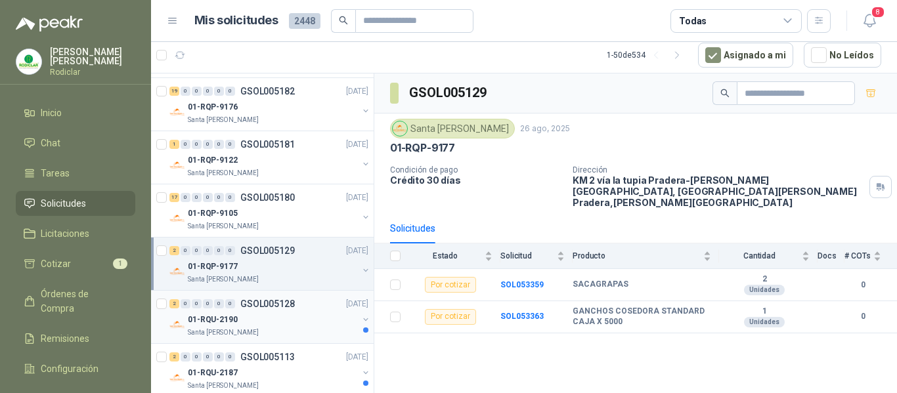
click at [302, 324] on div "01-RQU-2190" at bounding box center [273, 320] width 170 height 16
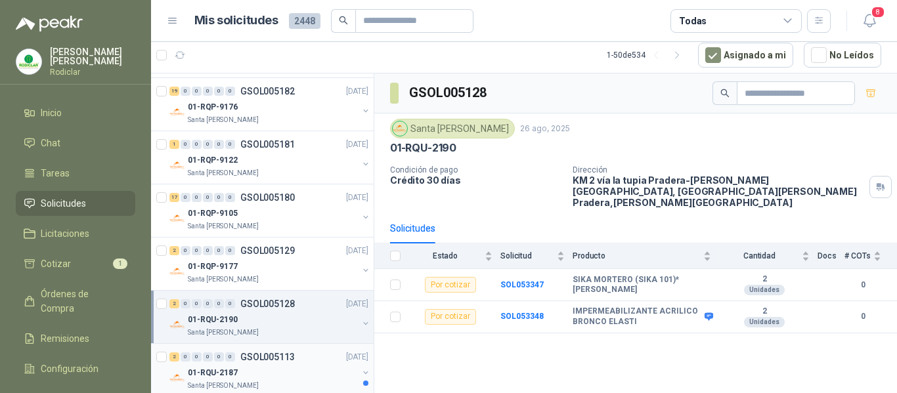
click at [278, 370] on div "01-RQU-2187" at bounding box center [273, 373] width 170 height 16
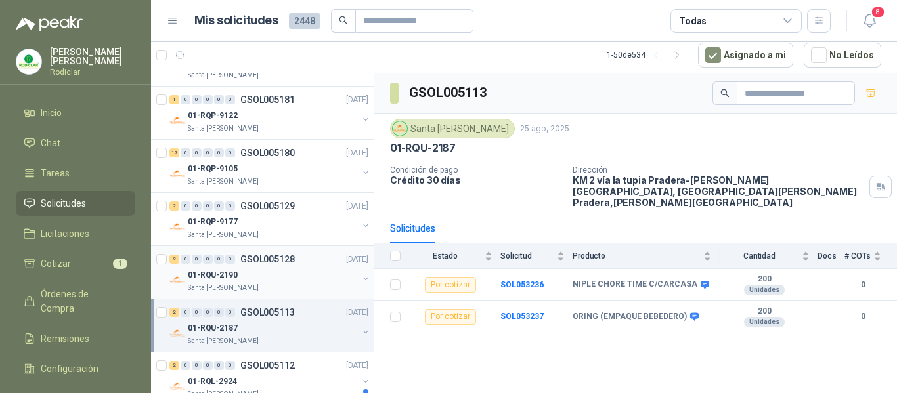
scroll to position [459, 0]
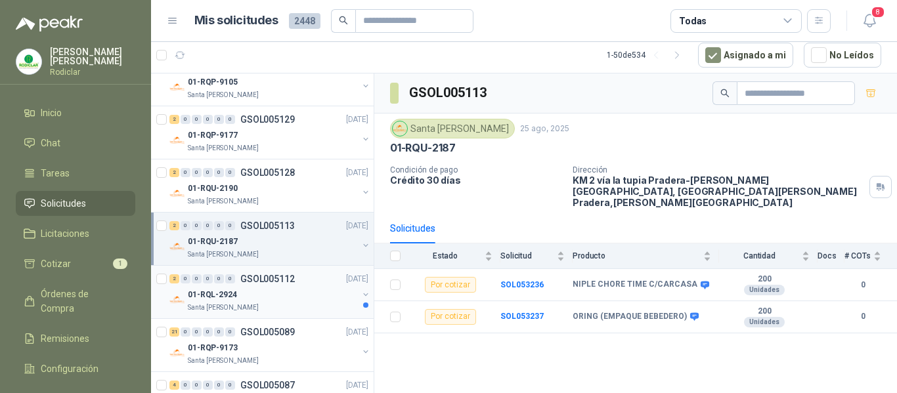
click at [312, 304] on div "Santa [PERSON_NAME]" at bounding box center [273, 308] width 170 height 11
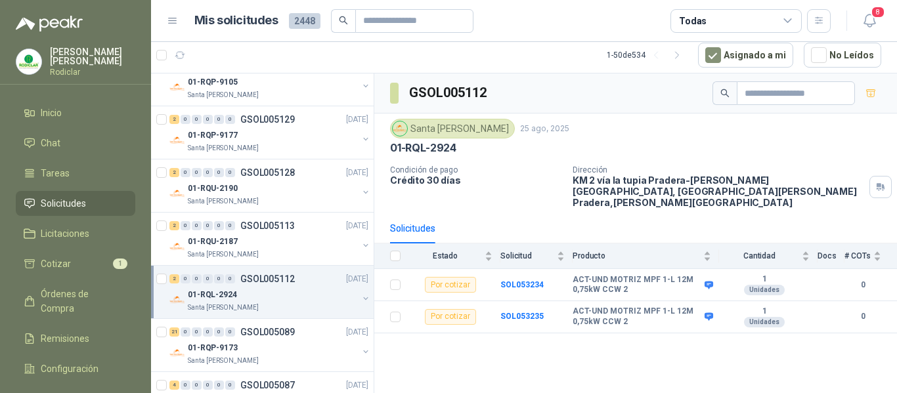
click at [169, 271] on link "2 0 0 0 0 0 GSOL005112 25/08/25 01-RQL-2924 Santa Anita Napoles" at bounding box center [270, 292] width 202 height 42
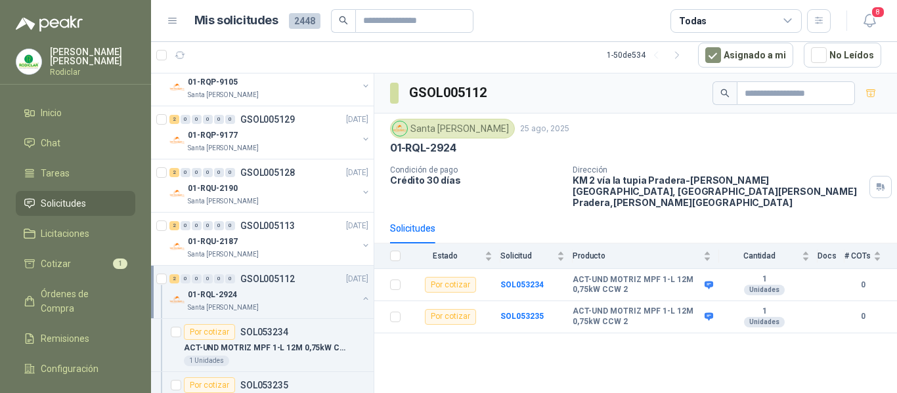
click at [55, 205] on span "Solicitudes" at bounding box center [63, 203] width 45 height 14
